Goal: Find specific page/section: Find specific page/section

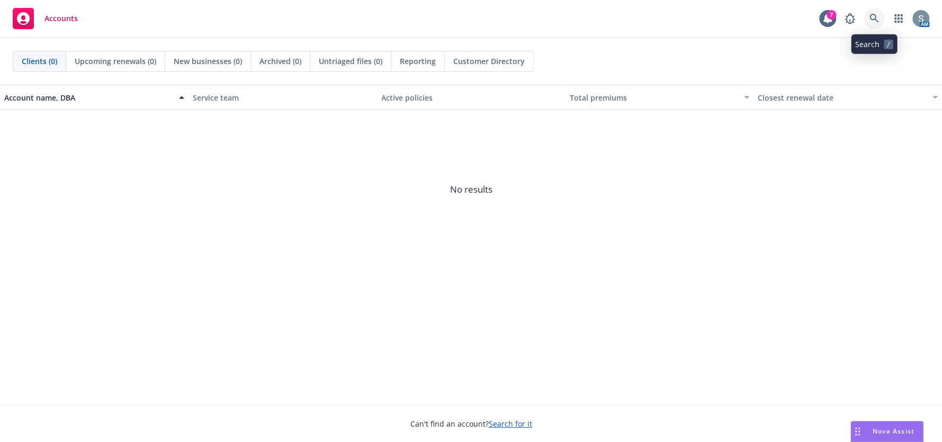
click at [873, 20] on icon at bounding box center [873, 18] width 9 height 9
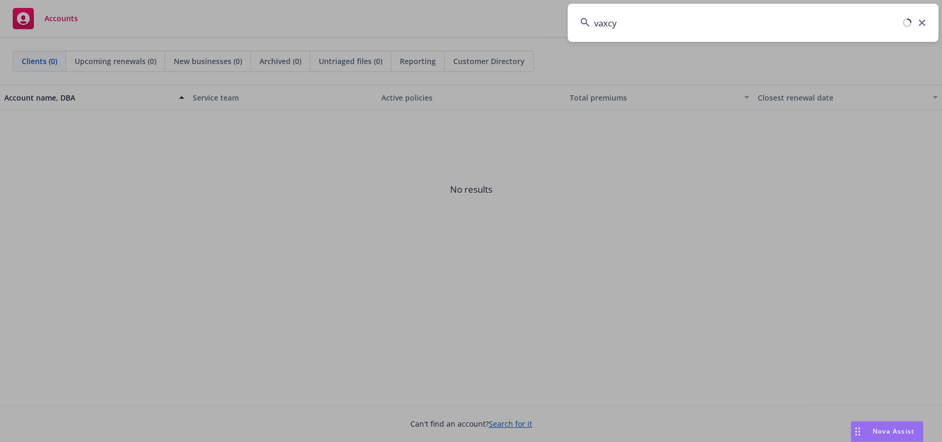
type input "vaxcyt"
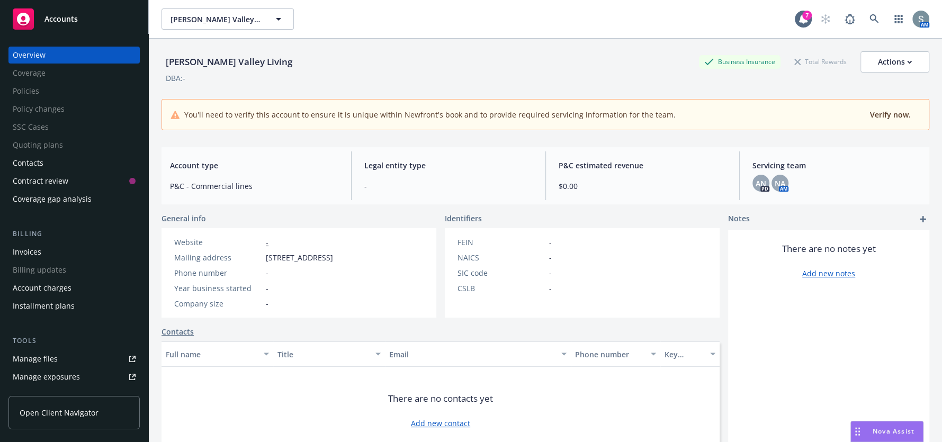
click at [266, 30] on div "[PERSON_NAME][GEOGRAPHIC_DATA] Living [PERSON_NAME][GEOGRAPHIC_DATA] Living 7 AM" at bounding box center [545, 19] width 793 height 38
click at [264, 22] on button "[PERSON_NAME] Valley Living" at bounding box center [227, 18] width 132 height 21
type input "vaxc"
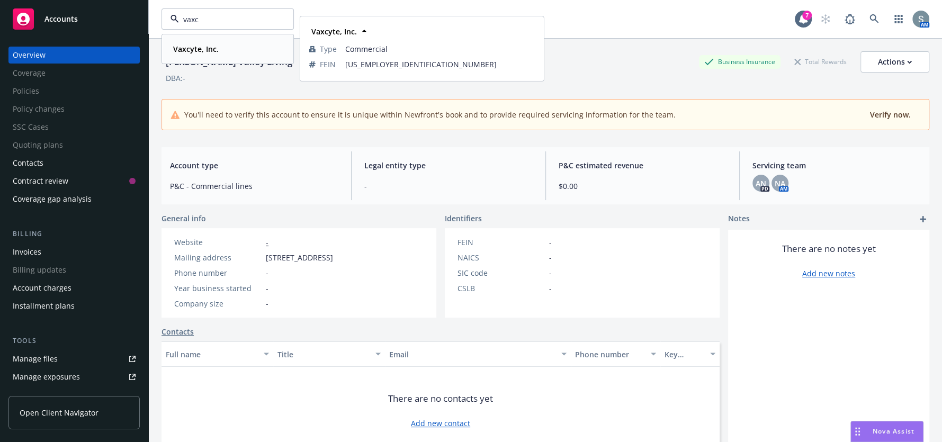
click at [200, 45] on strong "Vaxcyte, Inc." at bounding box center [196, 49] width 46 height 10
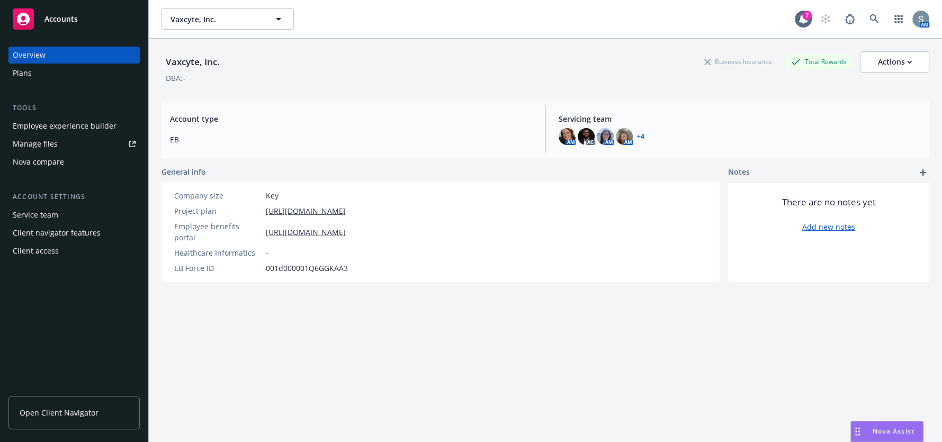
click at [55, 245] on div "Client access" at bounding box center [36, 250] width 46 height 17
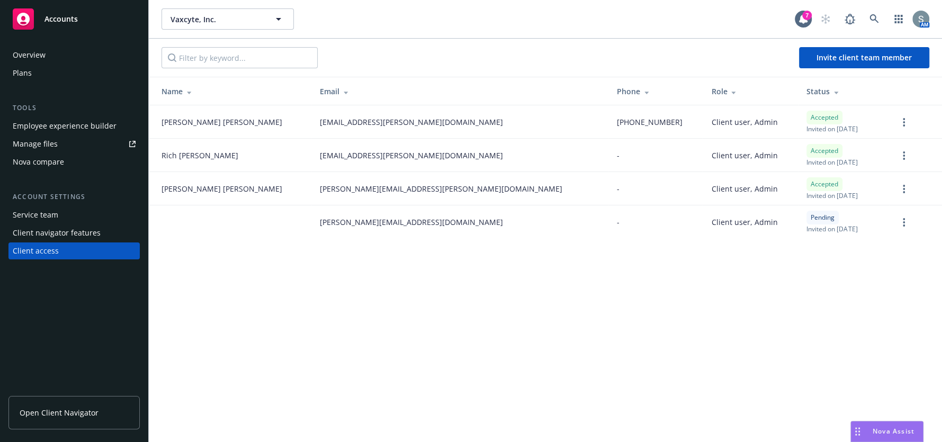
click at [84, 405] on link "Open Client Navigator" at bounding box center [73, 412] width 131 height 33
